Goal: Information Seeking & Learning: Check status

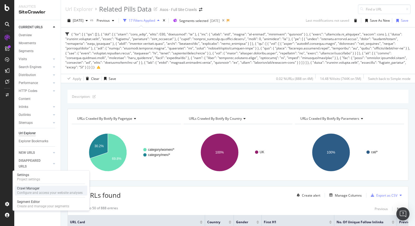
click at [32, 187] on div "Crawl Manager" at bounding box center [50, 188] width 66 height 4
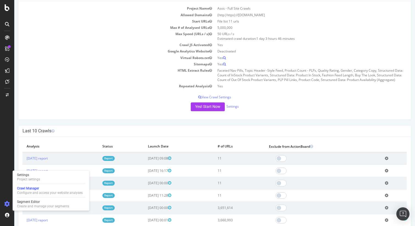
scroll to position [68, 0]
